Goal: Task Accomplishment & Management: Complete application form

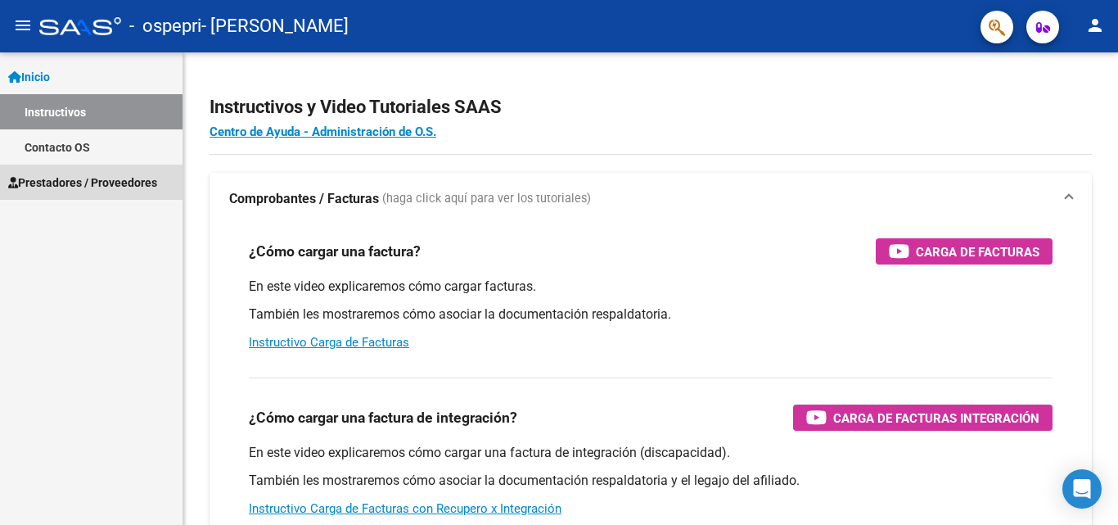
click at [57, 189] on span "Prestadores / Proveedores" at bounding box center [82, 183] width 149 height 18
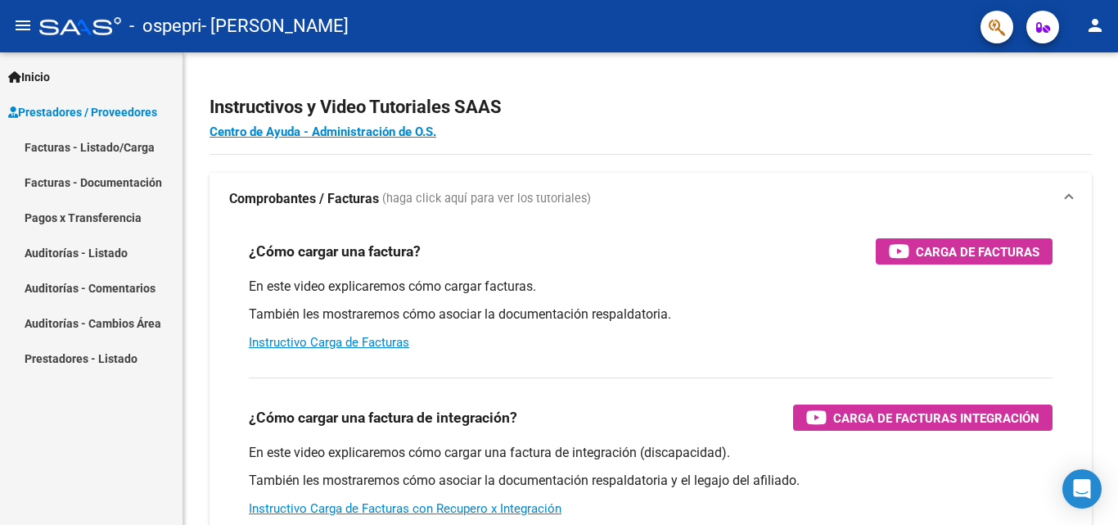
click at [65, 154] on link "Facturas - Listado/Carga" at bounding box center [91, 146] width 183 height 35
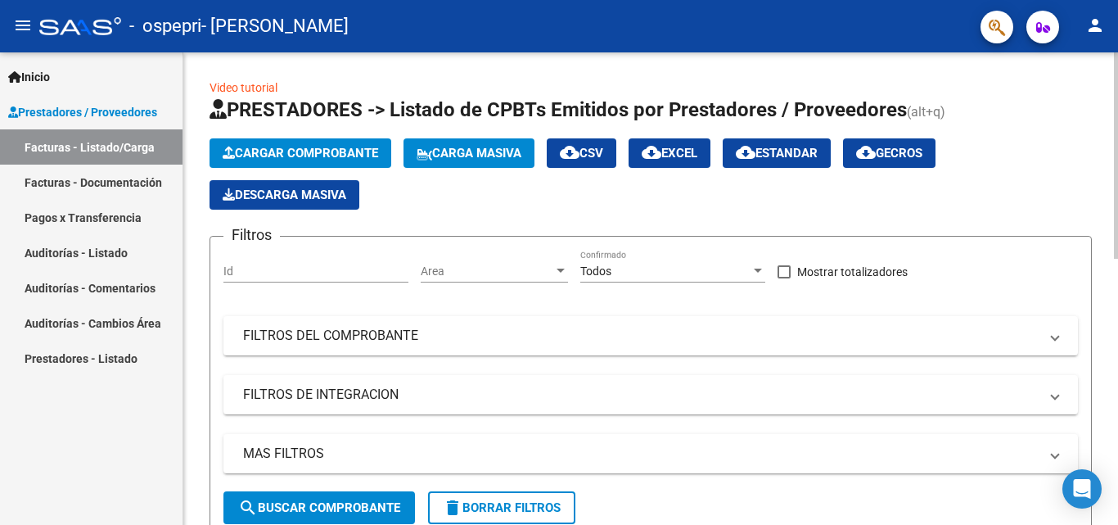
scroll to position [409, 0]
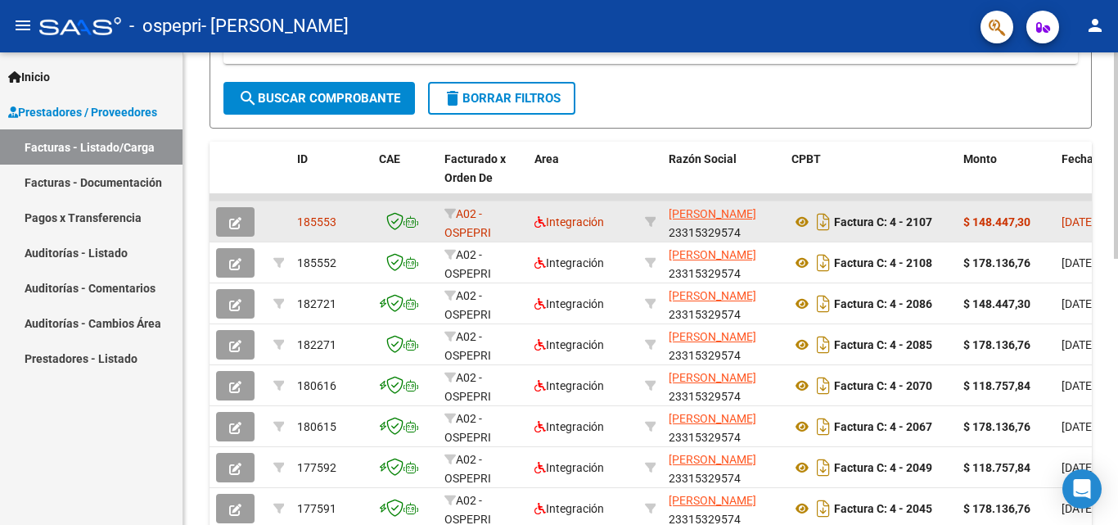
click at [223, 216] on button "button" at bounding box center [235, 221] width 38 height 29
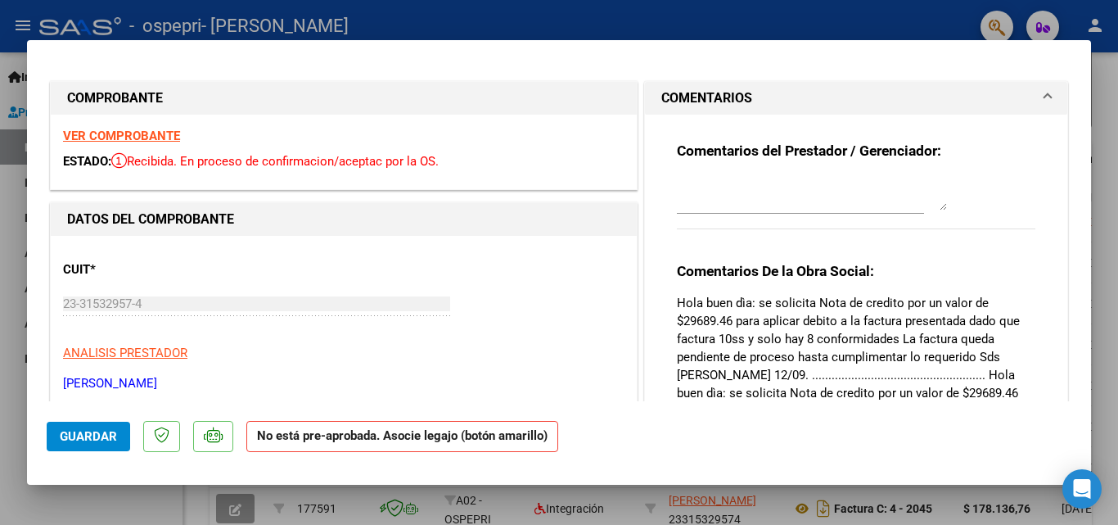
click at [1113, 300] on div at bounding box center [559, 262] width 1118 height 525
type input "$ 0,00"
